Goal: Information Seeking & Learning: Learn about a topic

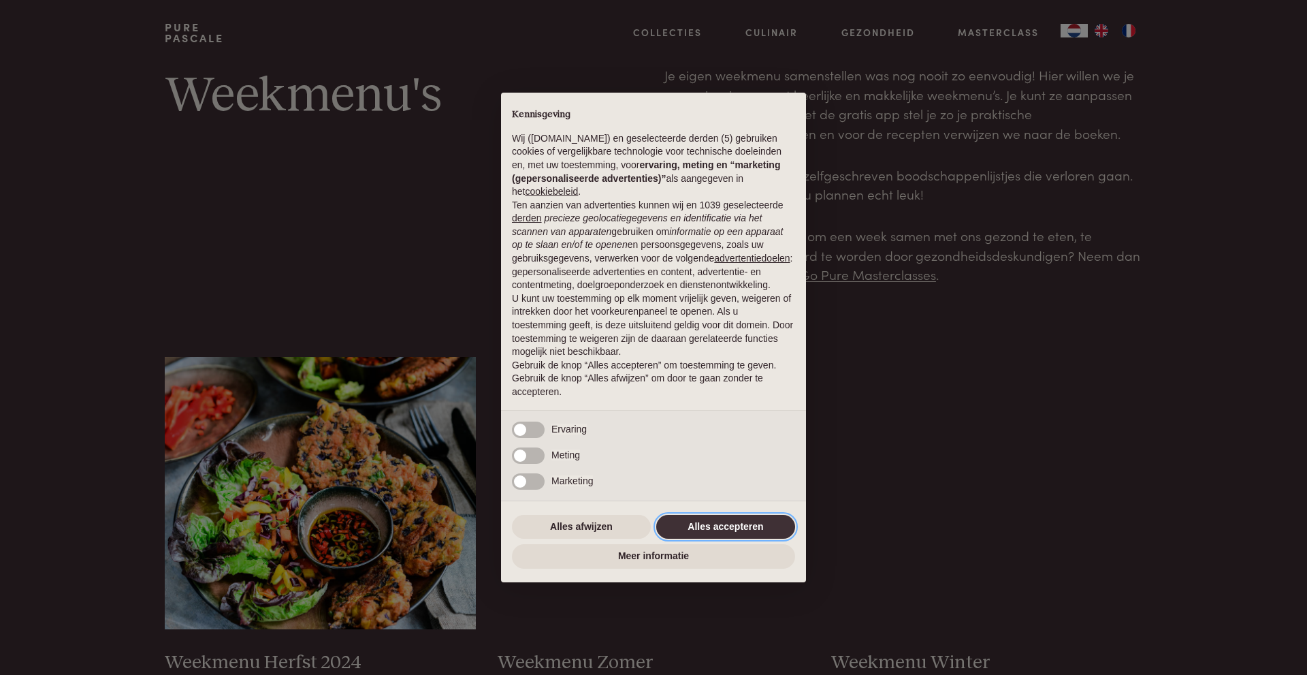
click at [745, 519] on button "Alles accepteren" at bounding box center [725, 527] width 139 height 25
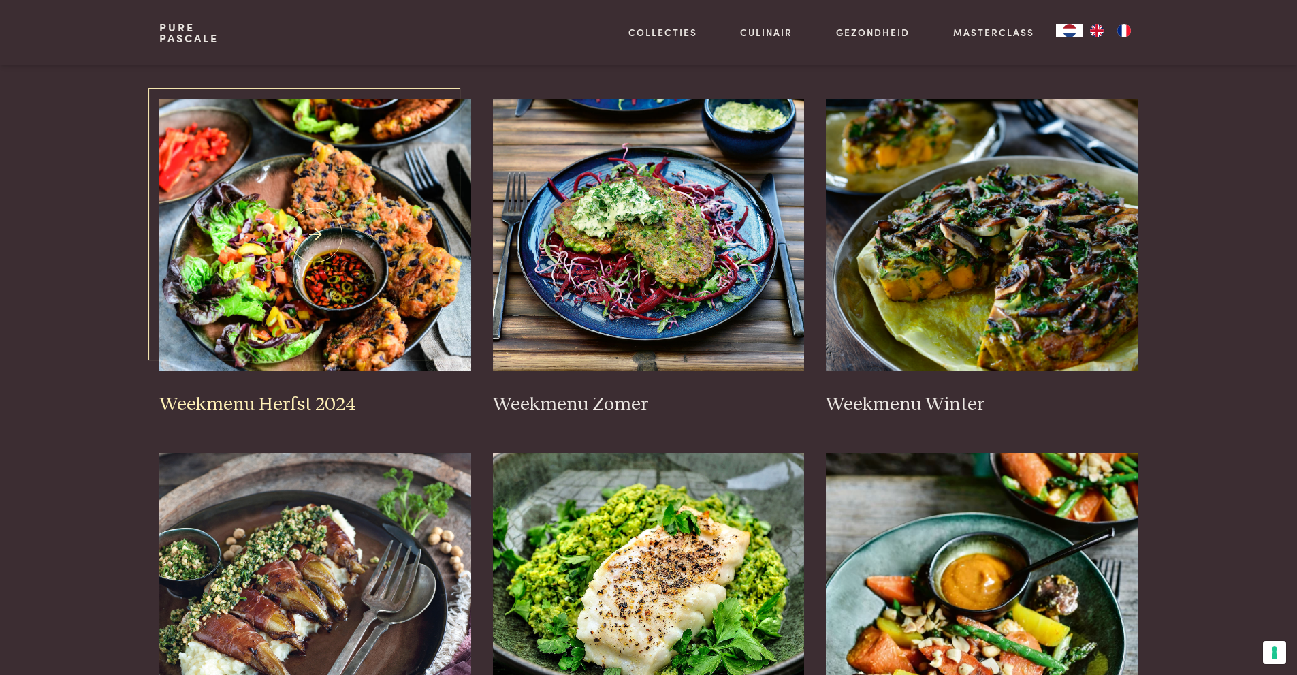
scroll to position [272, 0]
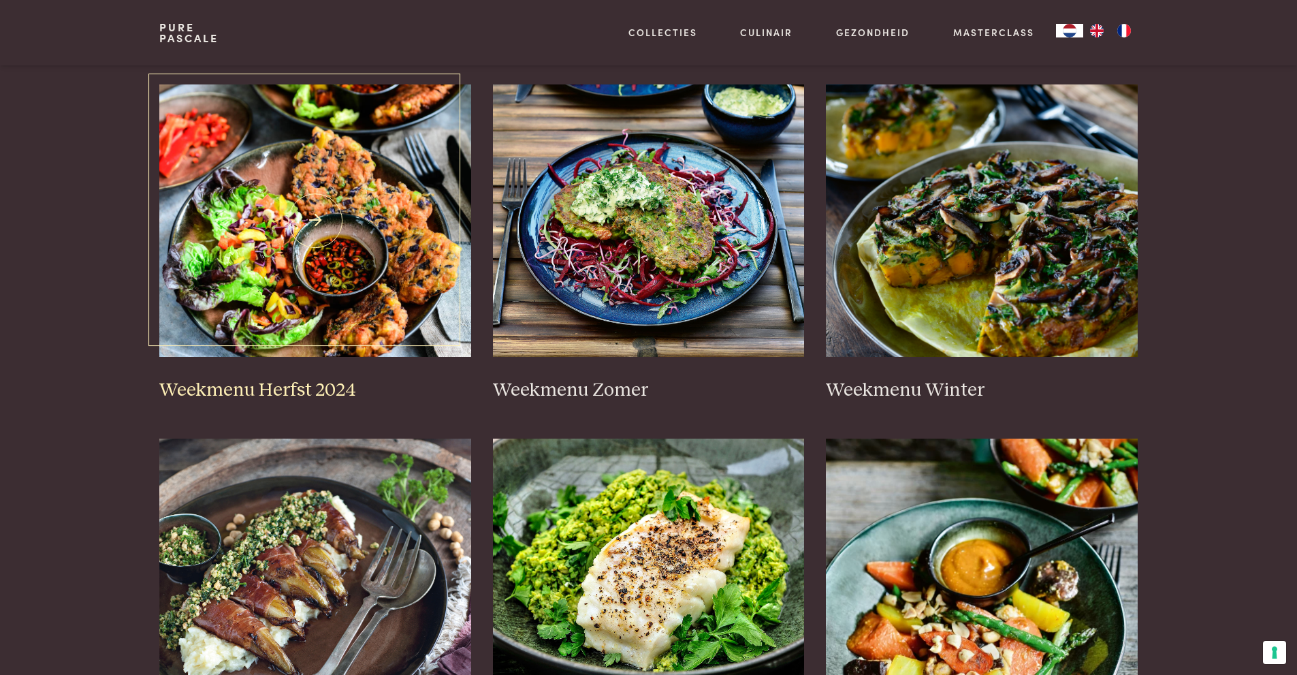
click at [284, 285] on img at bounding box center [315, 220] width 312 height 272
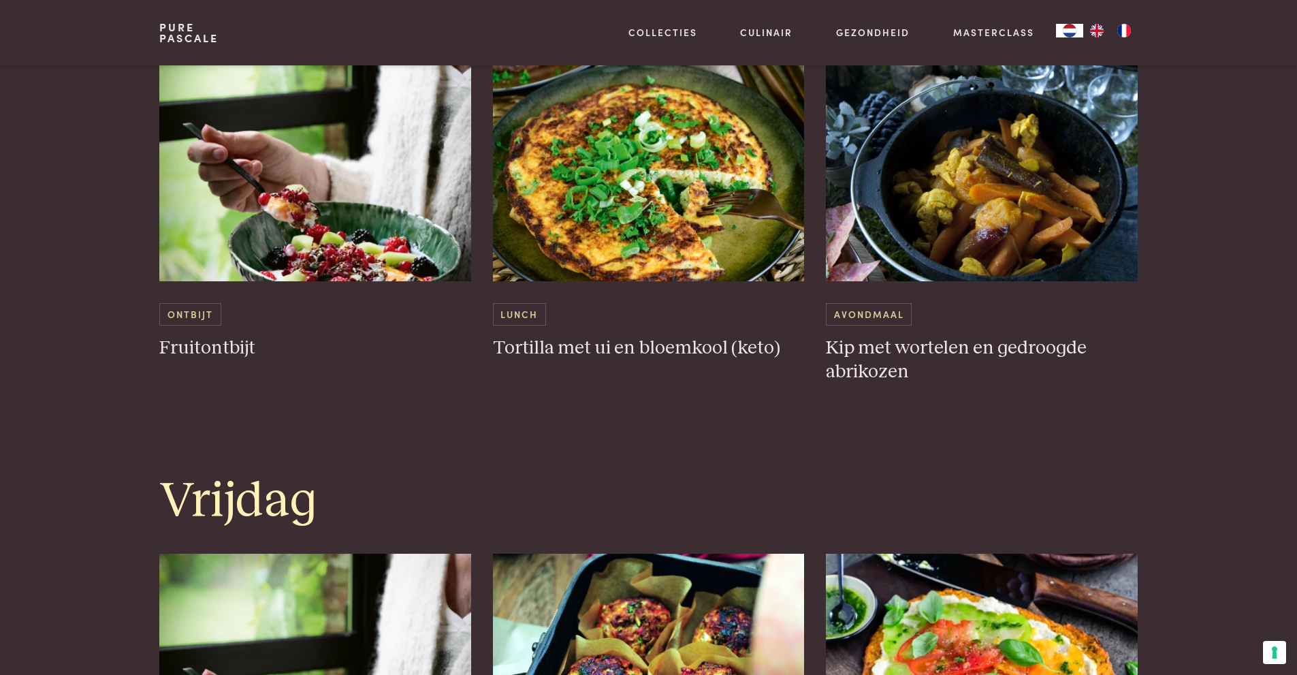
scroll to position [2519, 0]
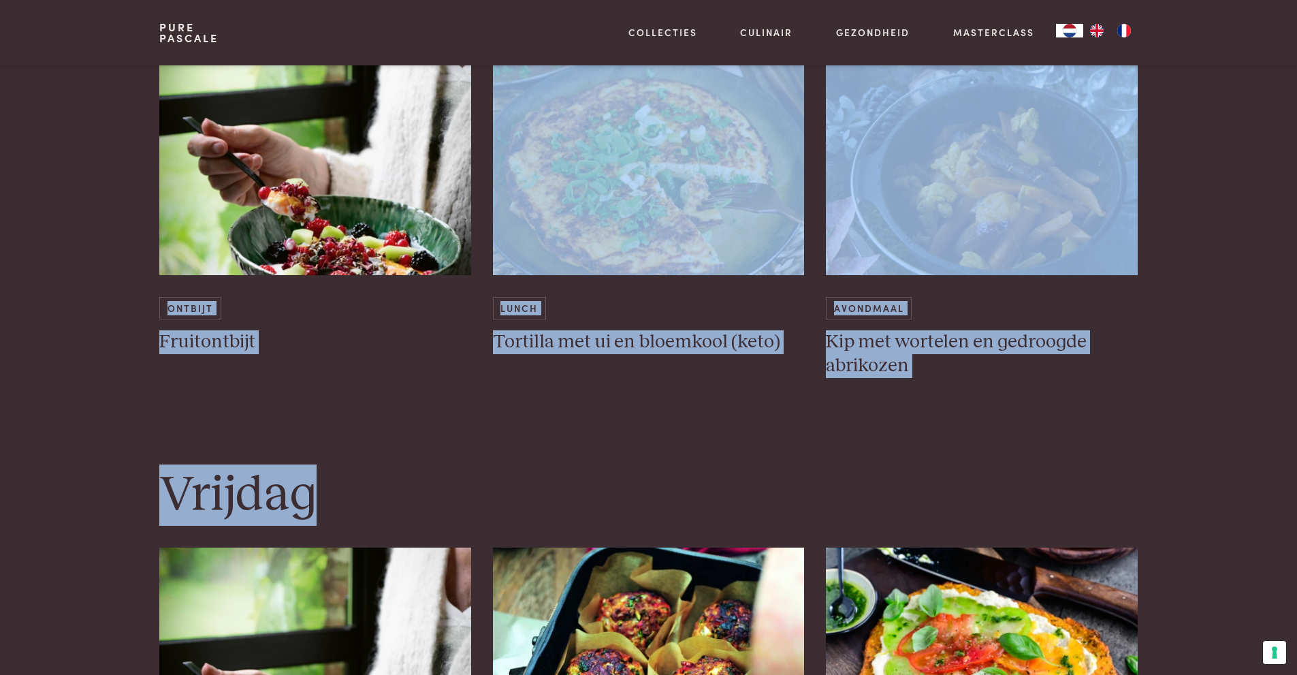
drag, startPoint x: 1202, startPoint y: 406, endPoint x: 0, endPoint y: 178, distance: 1222.9
click at [0, 178] on section "Maandag Ontbijt Fruitontbijt Lunch Kervel-preisoep met gembergehaktballetjes Av…" at bounding box center [648, 89] width 1297 height 3797
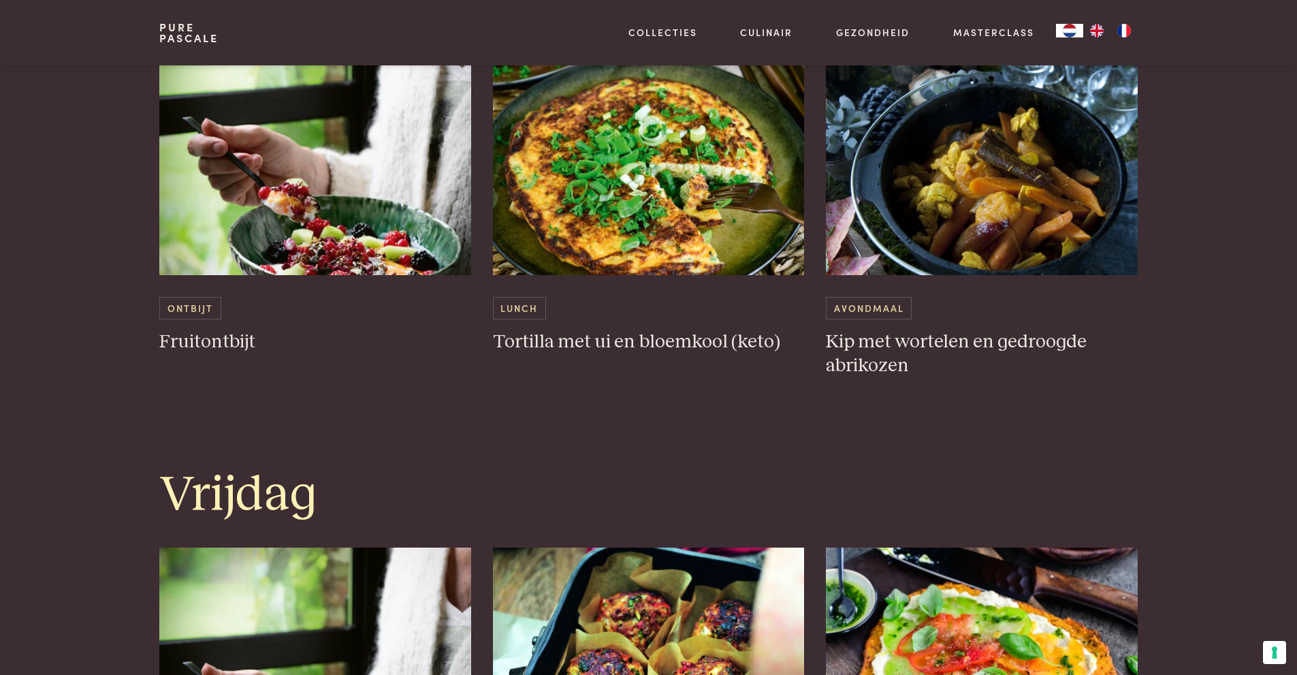
click at [1, 180] on section "Maandag Ontbijt Fruitontbijt Lunch Kervel-preisoep met gembergehaktballetjes Av…" at bounding box center [648, 89] width 1297 height 3797
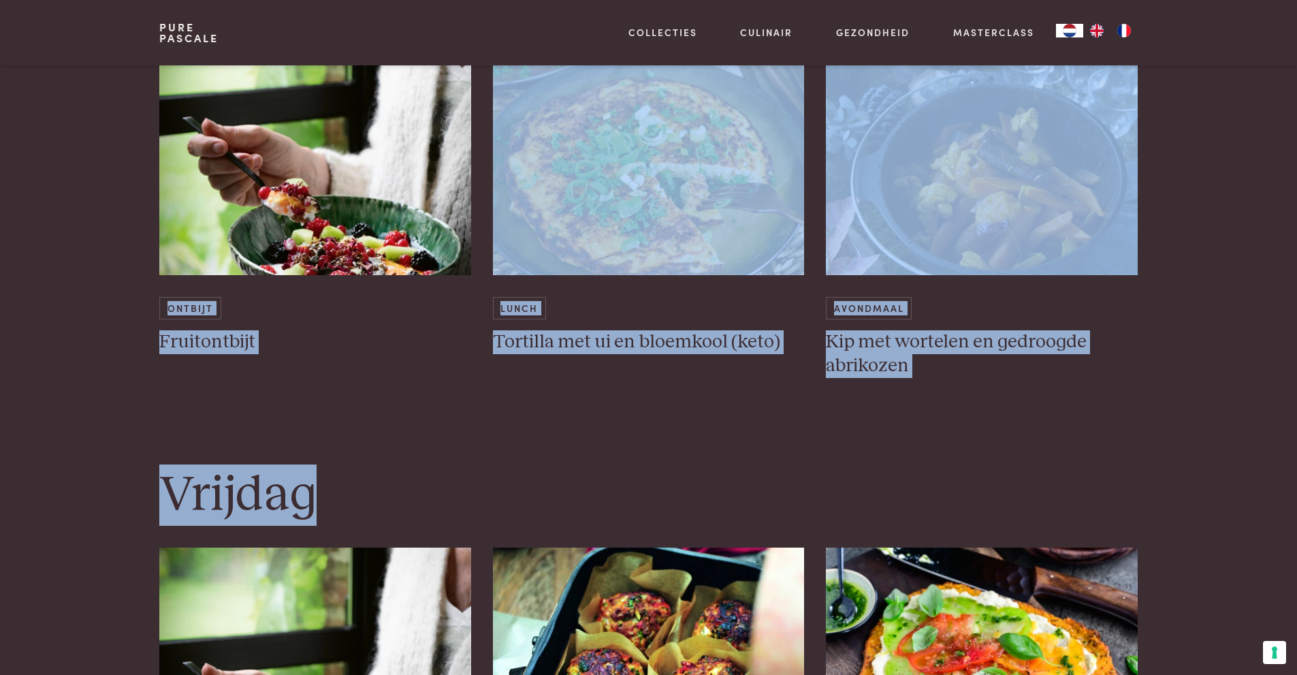
drag, startPoint x: 8, startPoint y: 188, endPoint x: 1204, endPoint y: 449, distance: 1223.5
click at [1204, 449] on section "Maandag Ontbijt Fruitontbijt Lunch Kervel-preisoep met gembergehaktballetjes Av…" at bounding box center [648, 89] width 1297 height 3797
click at [1198, 397] on section "Maandag Ontbijt Fruitontbijt Lunch Kervel-preisoep met gembergehaktballetjes Av…" at bounding box center [648, 89] width 1297 height 3797
drag, startPoint x: 391, startPoint y: 372, endPoint x: 121, endPoint y: 221, distance: 309.6
click at [116, 229] on section "Maandag Ontbijt Fruitontbijt Lunch Kervel-preisoep met gembergehaktballetjes Av…" at bounding box center [648, 89] width 1297 height 3797
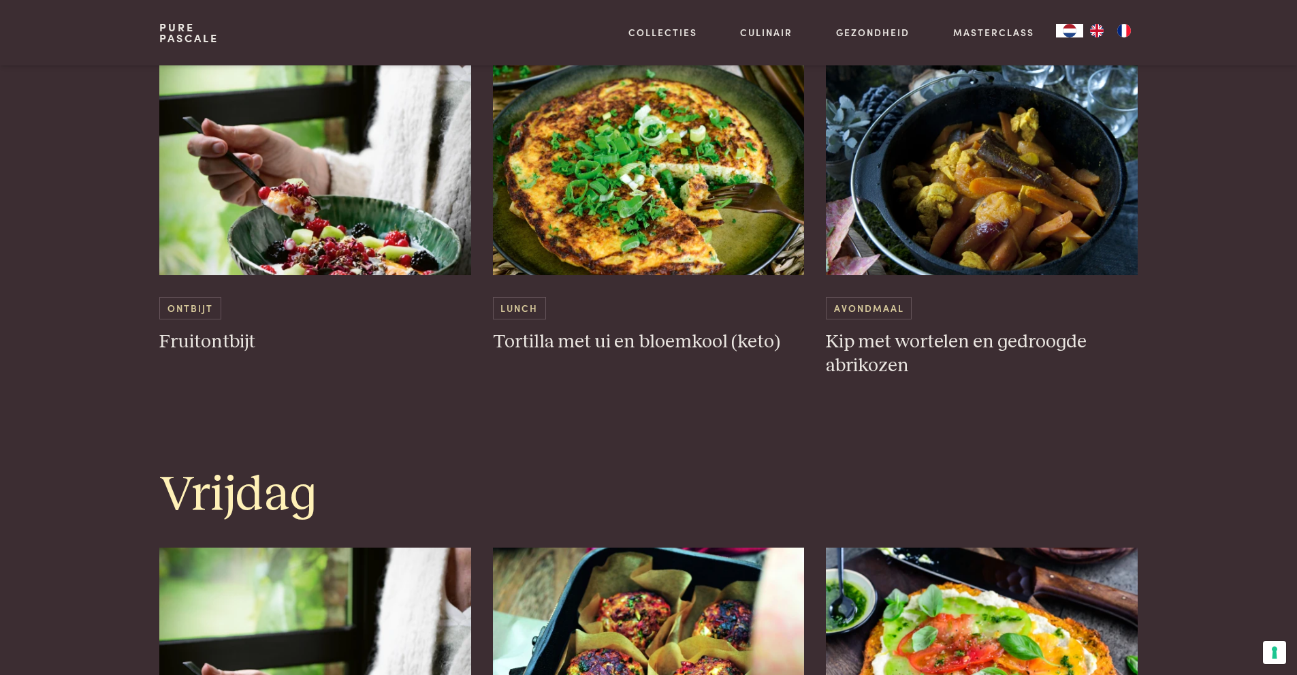
click at [71, 203] on section "Maandag Ontbijt Fruitontbijt Lunch Kervel-preisoep met gembergehaktballetjes Av…" at bounding box center [648, 89] width 1297 height 3797
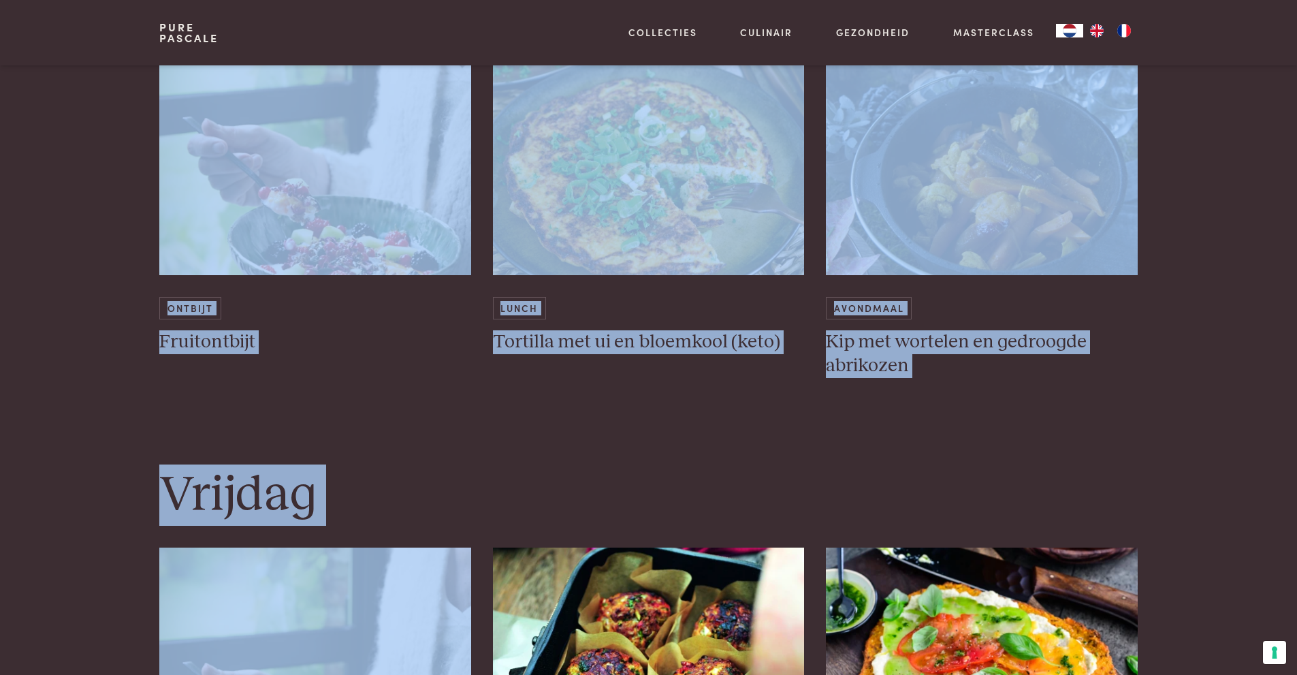
drag, startPoint x: 71, startPoint y: 203, endPoint x: 1215, endPoint y: 402, distance: 1161.5
click at [1215, 402] on section "Maandag Ontbijt Fruitontbijt Lunch Kervel-preisoep met gembergehaktballetjes Av…" at bounding box center [648, 89] width 1297 height 3797
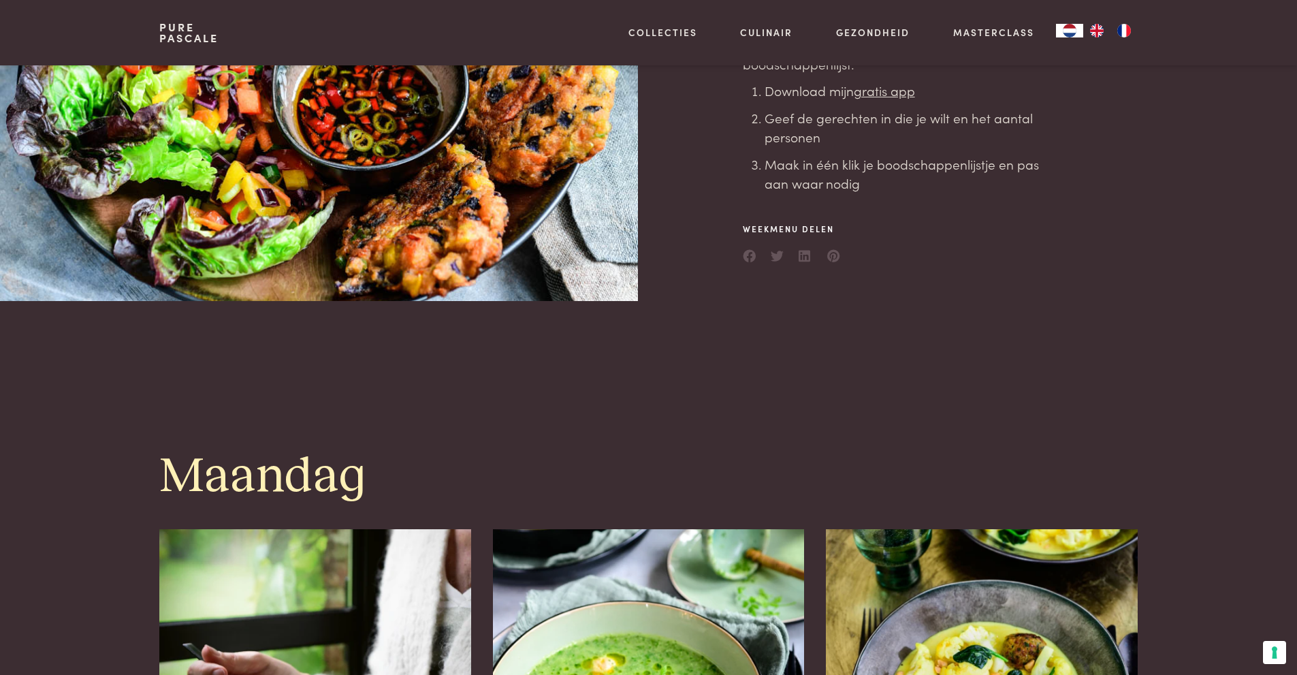
scroll to position [0, 0]
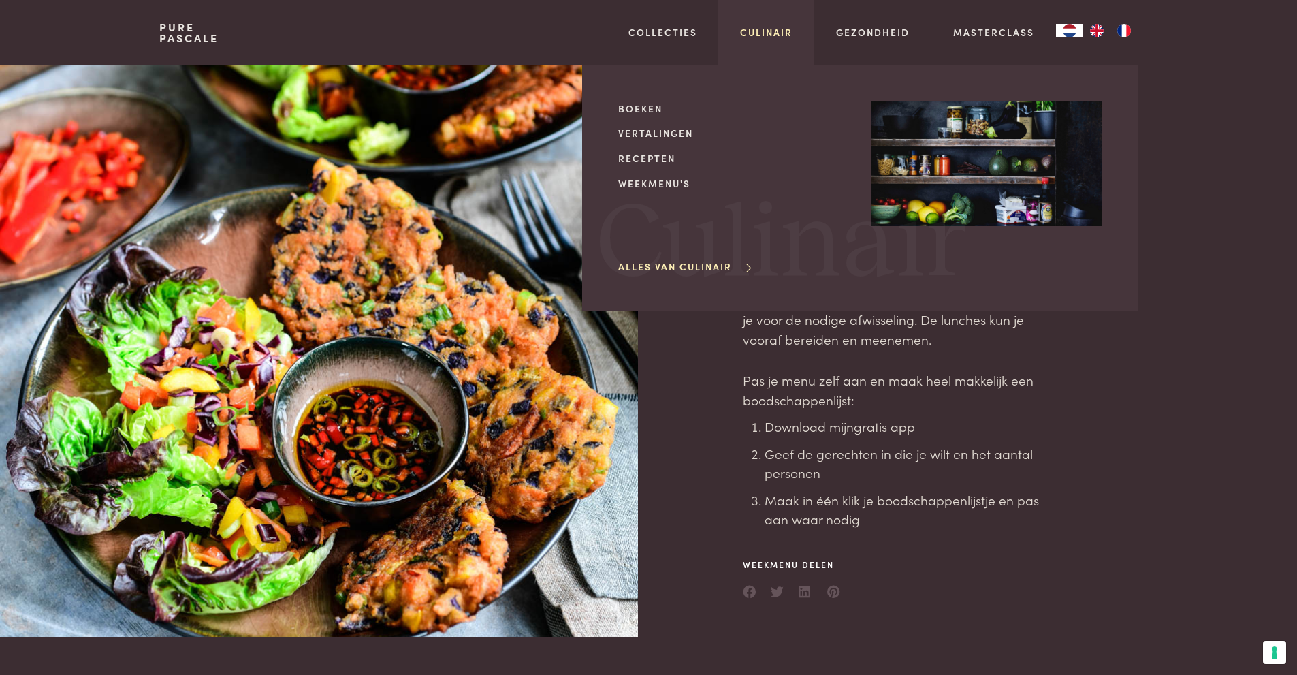
click at [756, 29] on link "Culinair" at bounding box center [766, 32] width 52 height 14
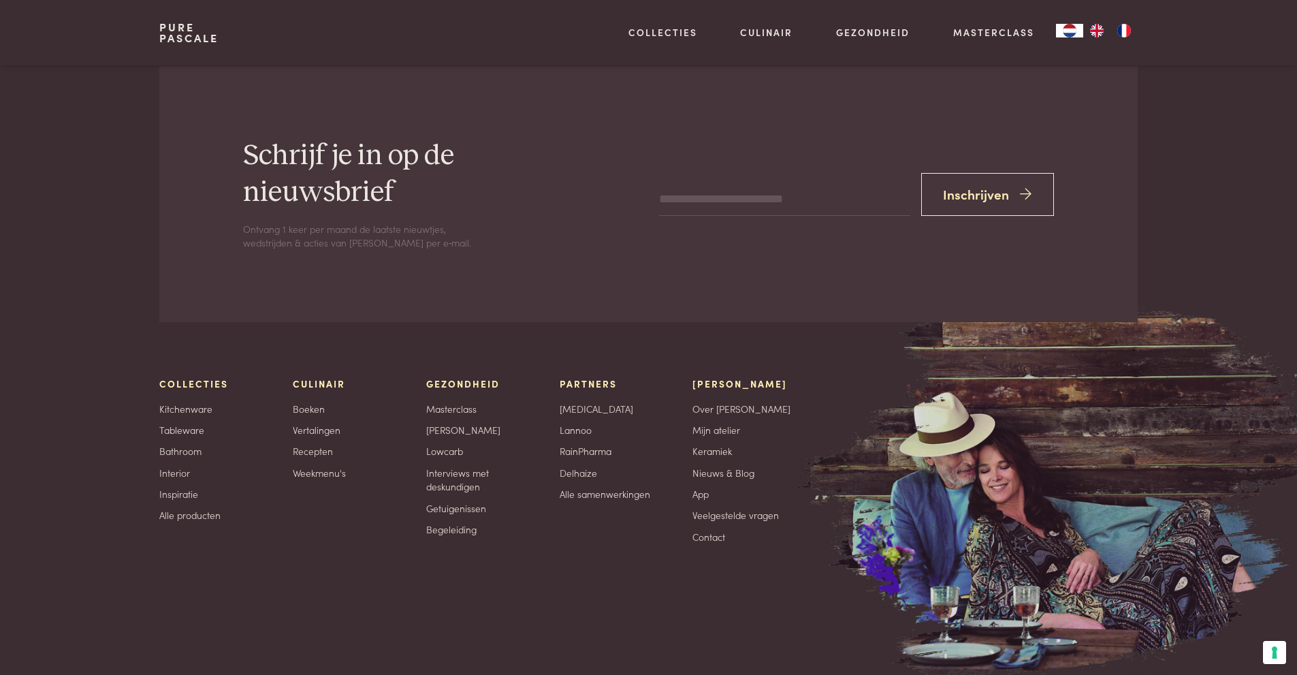
scroll to position [3010, 0]
